Goal: Navigation & Orientation: Go to known website

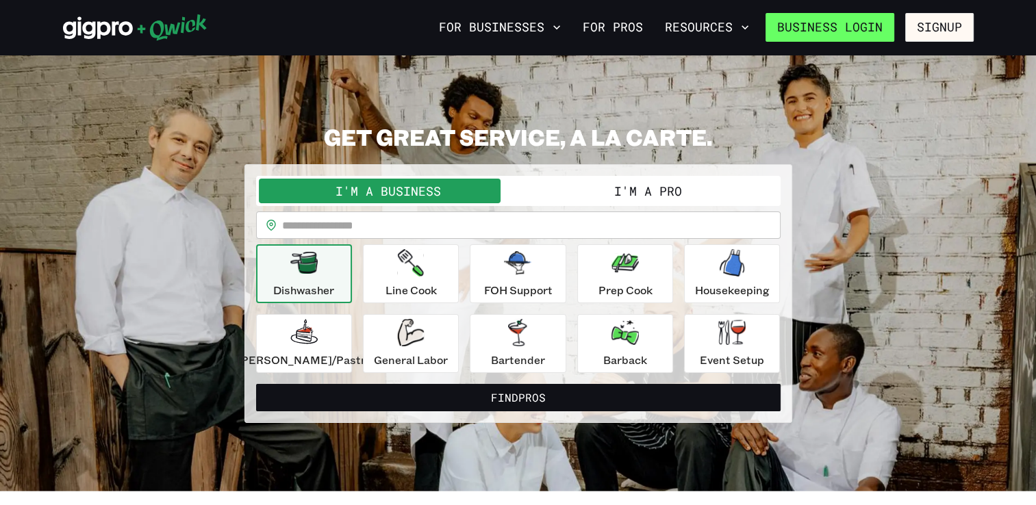
click at [817, 25] on link "Business Login" at bounding box center [830, 27] width 129 height 29
click at [836, 33] on link "Business Login" at bounding box center [830, 27] width 129 height 29
click at [788, 27] on link "Business Login" at bounding box center [830, 27] width 129 height 29
